Goal: Browse casually: Explore the website without a specific task or goal

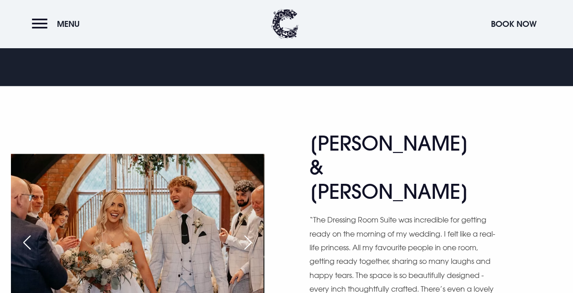
scroll to position [432, 0]
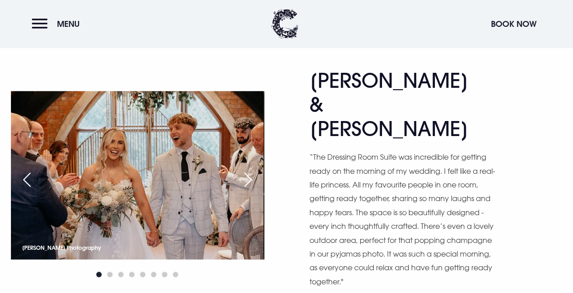
click at [249, 170] on div "Next slide" at bounding box center [247, 180] width 23 height 20
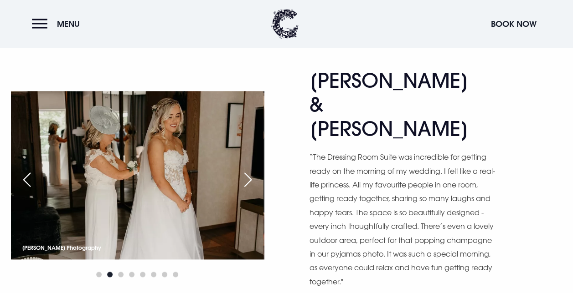
click at [249, 170] on div "Next slide" at bounding box center [247, 180] width 23 height 20
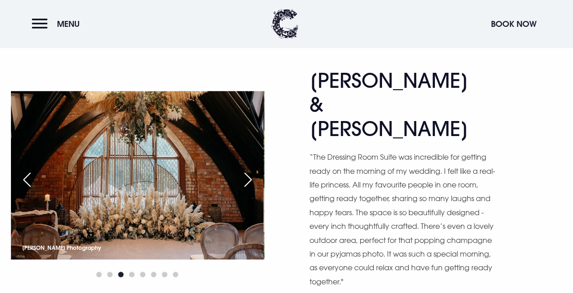
click at [249, 170] on div "Next slide" at bounding box center [247, 180] width 23 height 20
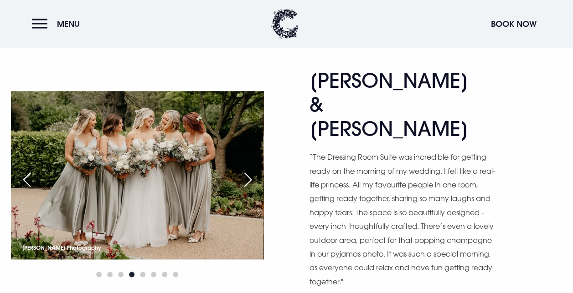
click at [249, 170] on div "Next slide" at bounding box center [247, 180] width 23 height 20
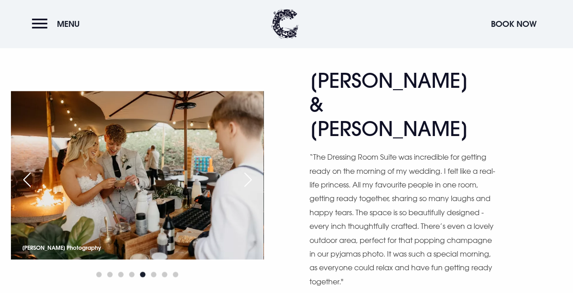
click at [249, 170] on div "Next slide" at bounding box center [247, 180] width 23 height 20
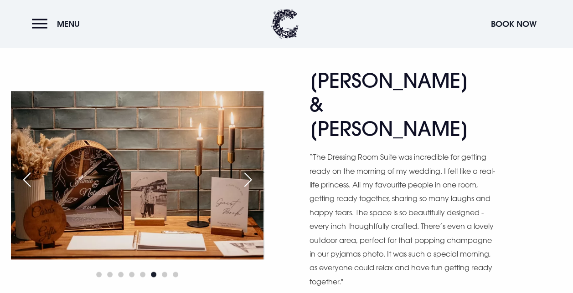
click at [249, 170] on div "Next slide" at bounding box center [247, 180] width 23 height 20
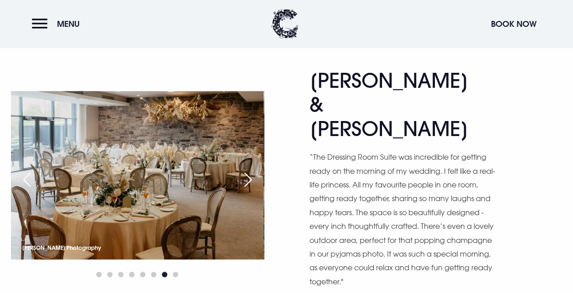
click at [249, 170] on div "Next slide" at bounding box center [247, 180] width 23 height 20
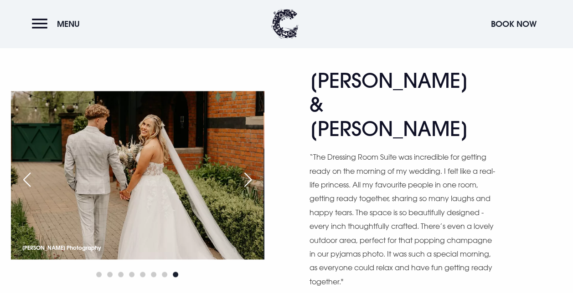
click at [249, 170] on div "Next slide" at bounding box center [247, 180] width 23 height 20
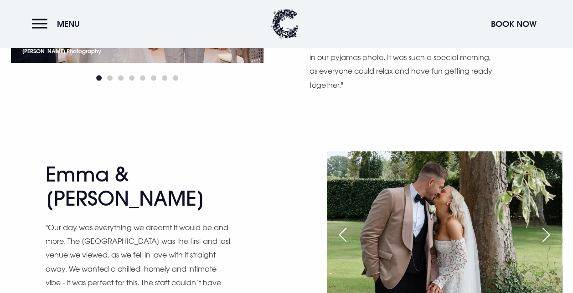
scroll to position [668, 0]
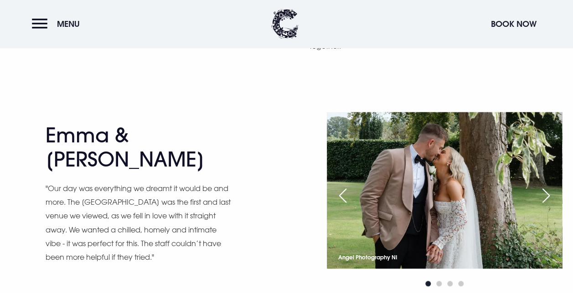
click at [545, 185] on div "Next slide" at bounding box center [545, 195] width 23 height 20
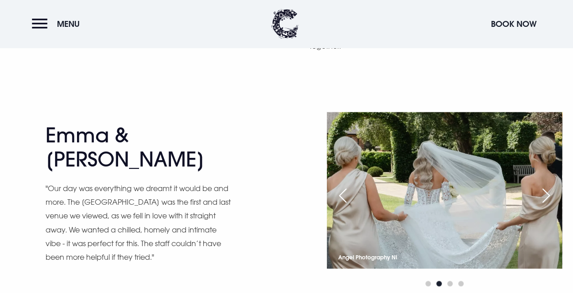
click at [545, 185] on div "Next slide" at bounding box center [545, 195] width 23 height 20
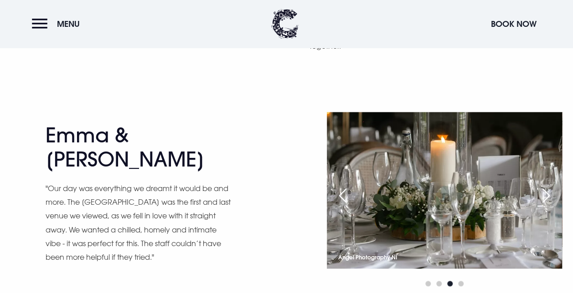
click at [545, 185] on div "Next slide" at bounding box center [545, 195] width 23 height 20
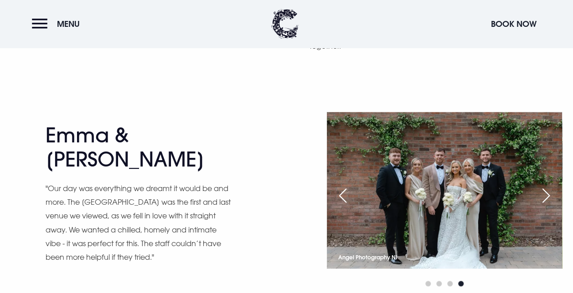
click at [545, 185] on div "Next slide" at bounding box center [545, 195] width 23 height 20
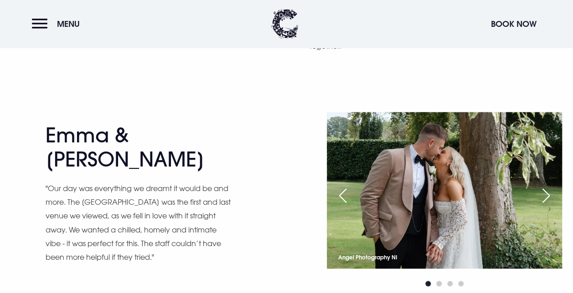
click at [545, 185] on div "Next slide" at bounding box center [545, 195] width 23 height 20
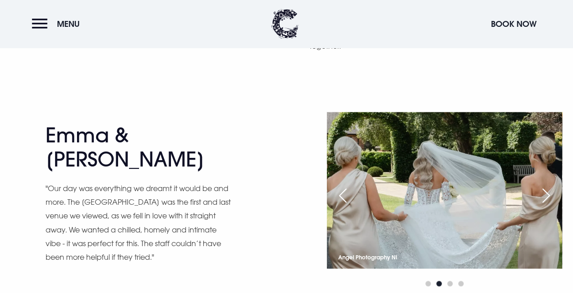
click at [545, 185] on div "Next slide" at bounding box center [545, 195] width 23 height 20
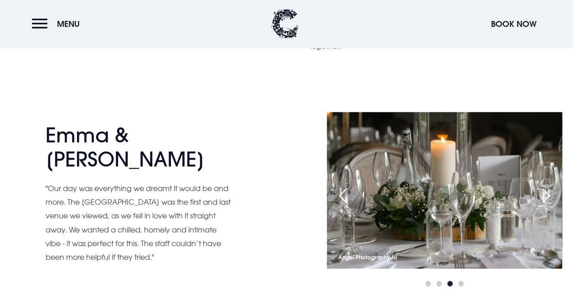
click at [545, 185] on div "Next slide" at bounding box center [545, 195] width 23 height 20
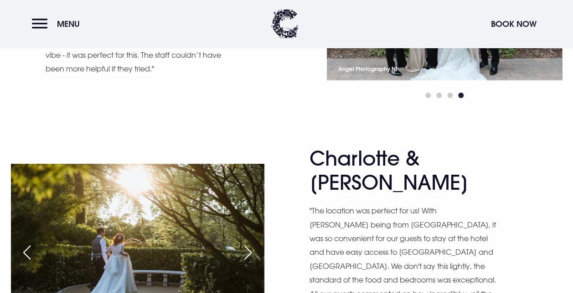
scroll to position [887, 0]
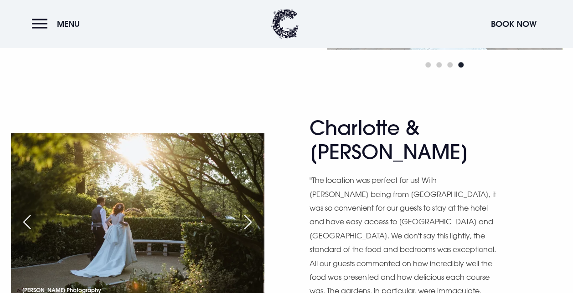
click at [244, 212] on div "Next slide" at bounding box center [247, 222] width 23 height 20
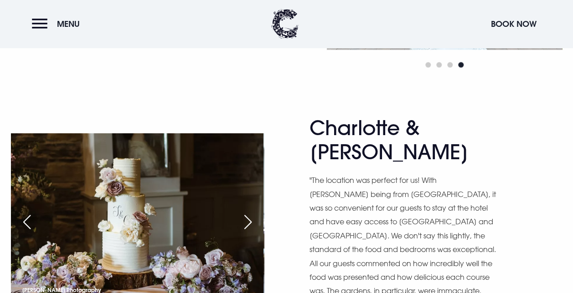
click at [244, 212] on div "Next slide" at bounding box center [247, 222] width 23 height 20
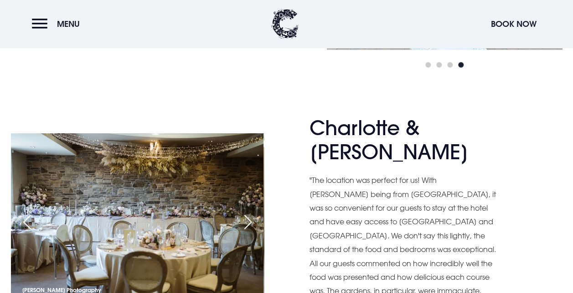
click at [244, 212] on div "Next slide" at bounding box center [247, 222] width 23 height 20
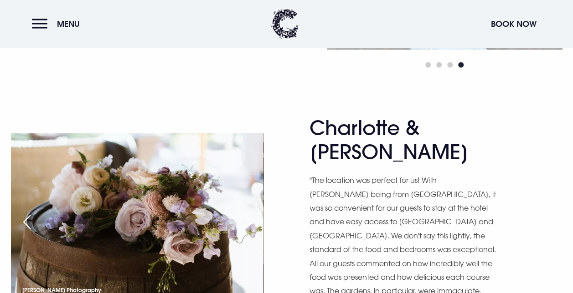
click at [244, 212] on div "Next slide" at bounding box center [247, 222] width 23 height 20
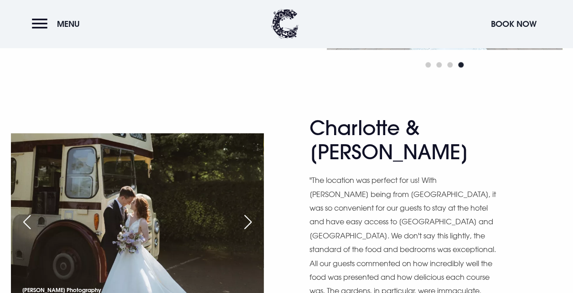
click at [244, 212] on div "Next slide" at bounding box center [247, 222] width 23 height 20
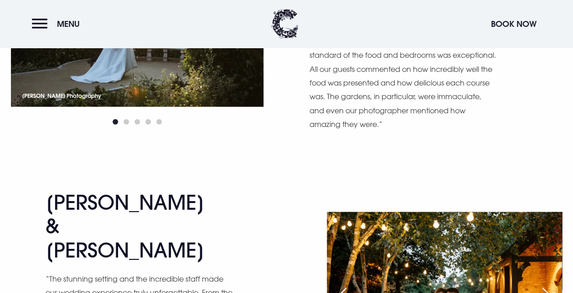
scroll to position [1099, 0]
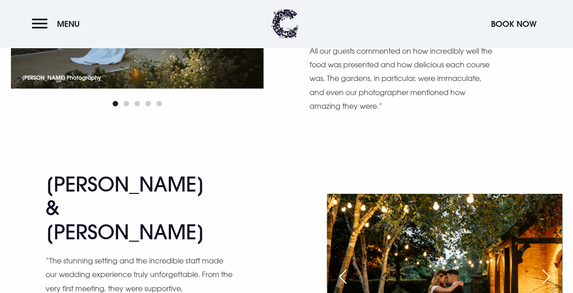
click at [544, 267] on div "Next slide" at bounding box center [545, 277] width 23 height 20
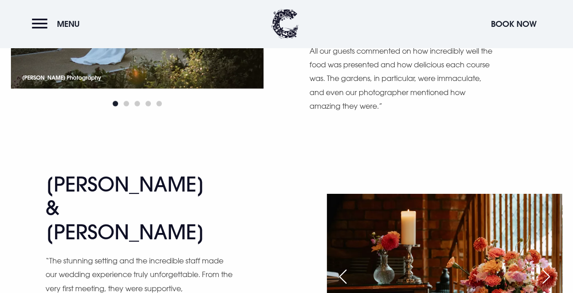
click at [544, 267] on div "Next slide" at bounding box center [545, 277] width 23 height 20
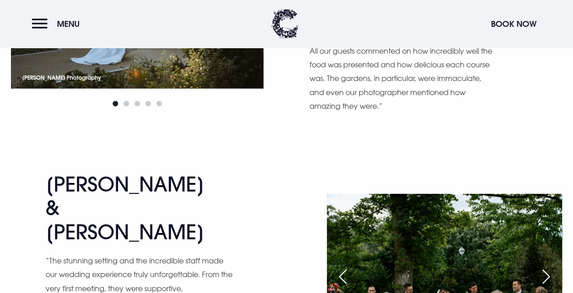
click at [544, 267] on div "Next slide" at bounding box center [545, 277] width 23 height 20
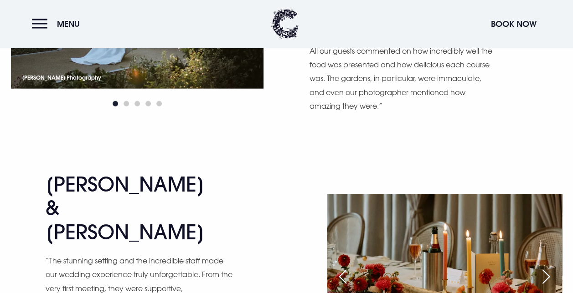
click at [544, 267] on div "Next slide" at bounding box center [545, 277] width 23 height 20
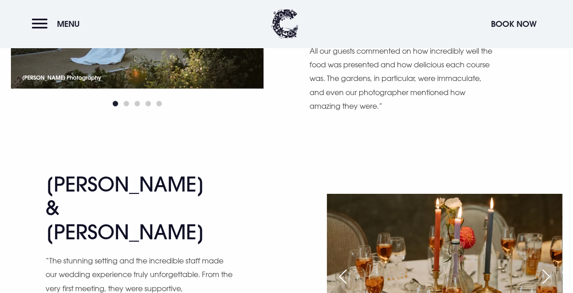
click at [544, 267] on div "Next slide" at bounding box center [545, 277] width 23 height 20
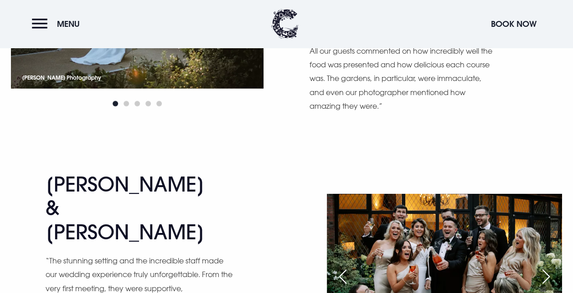
click at [544, 267] on div "Next slide" at bounding box center [545, 277] width 23 height 20
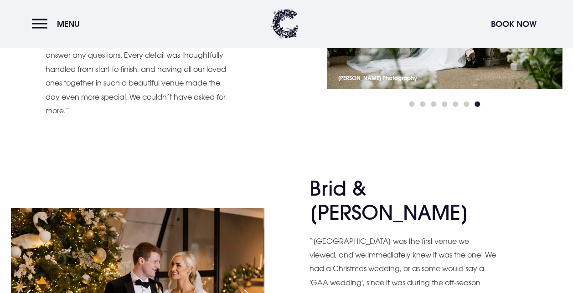
scroll to position [1379, 0]
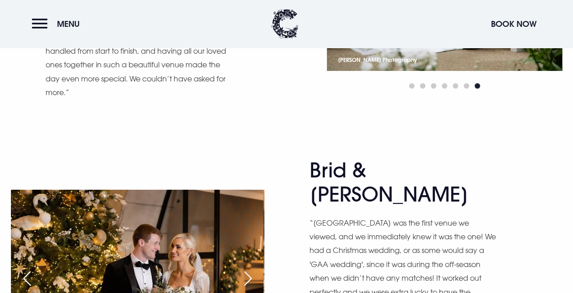
click at [249, 269] on div "Next slide" at bounding box center [247, 279] width 23 height 20
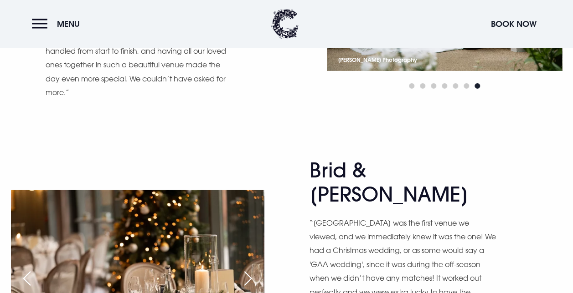
click at [249, 269] on div "Next slide" at bounding box center [247, 279] width 23 height 20
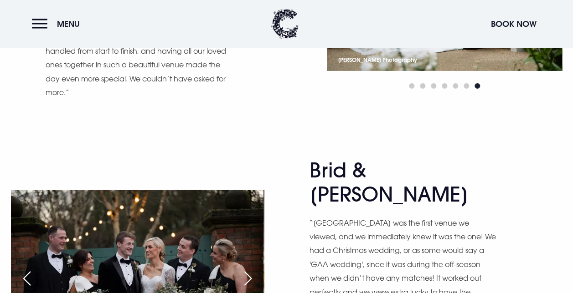
click at [249, 269] on div "Next slide" at bounding box center [247, 279] width 23 height 20
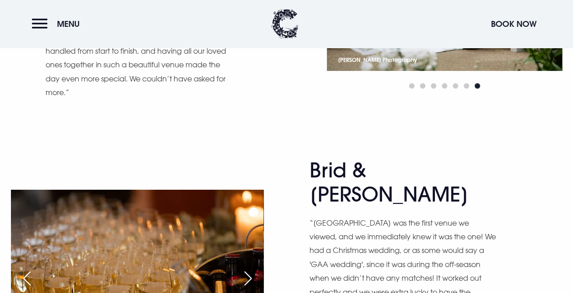
click at [249, 269] on div "Next slide" at bounding box center [247, 279] width 23 height 20
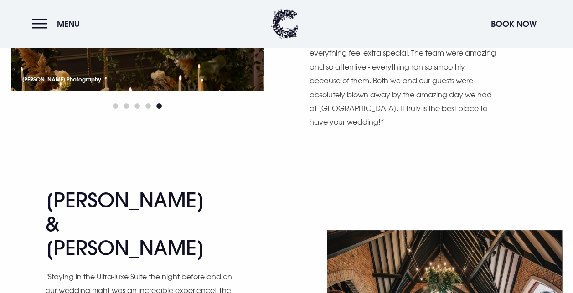
scroll to position [1652, 0]
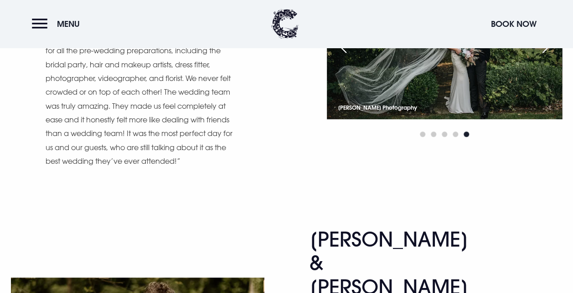
scroll to position [1932, 0]
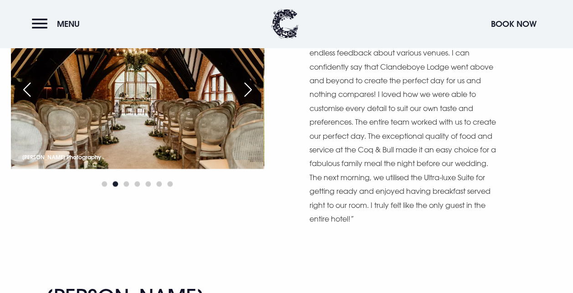
scroll to position [2199, 0]
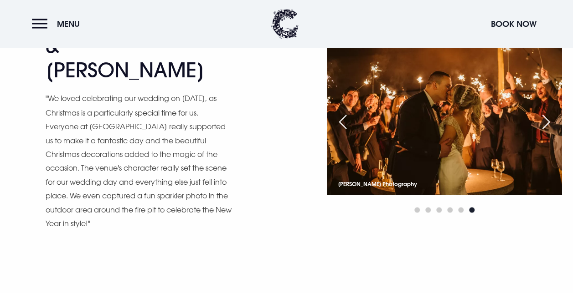
scroll to position [2491, 0]
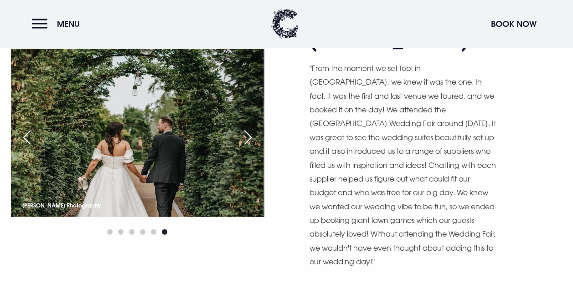
scroll to position [2776, 0]
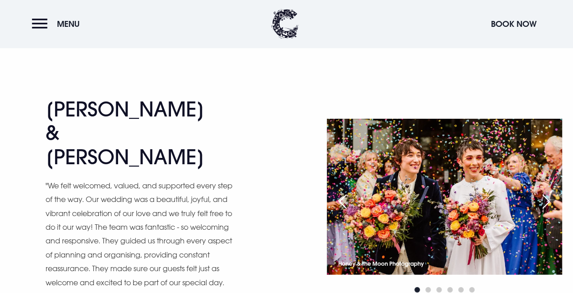
scroll to position [3001, 0]
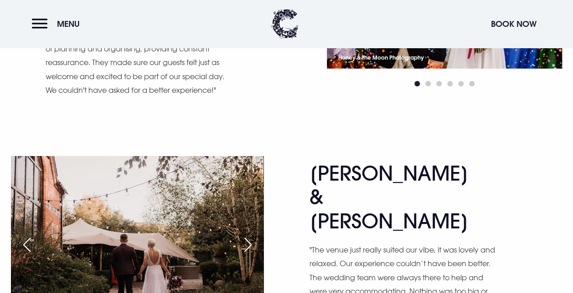
scroll to position [3225, 0]
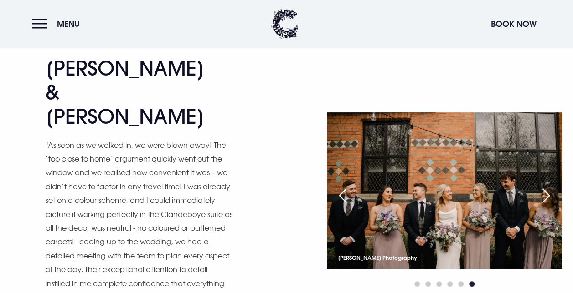
scroll to position [3535, 0]
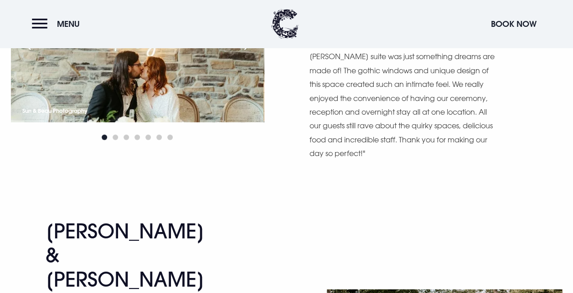
scroll to position [4665, 0]
